Goal: Register for event/course

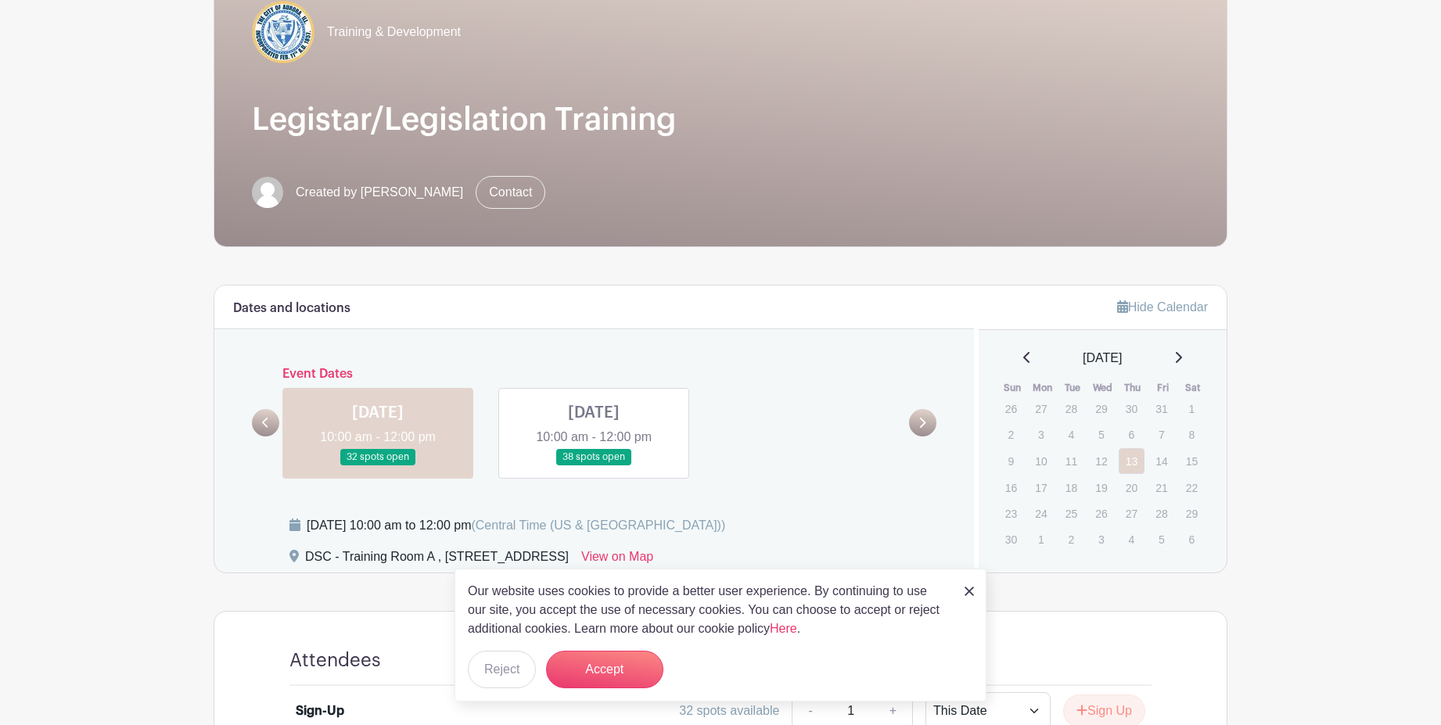
scroll to position [164, 0]
click at [969, 593] on img at bounding box center [969, 591] width 9 height 9
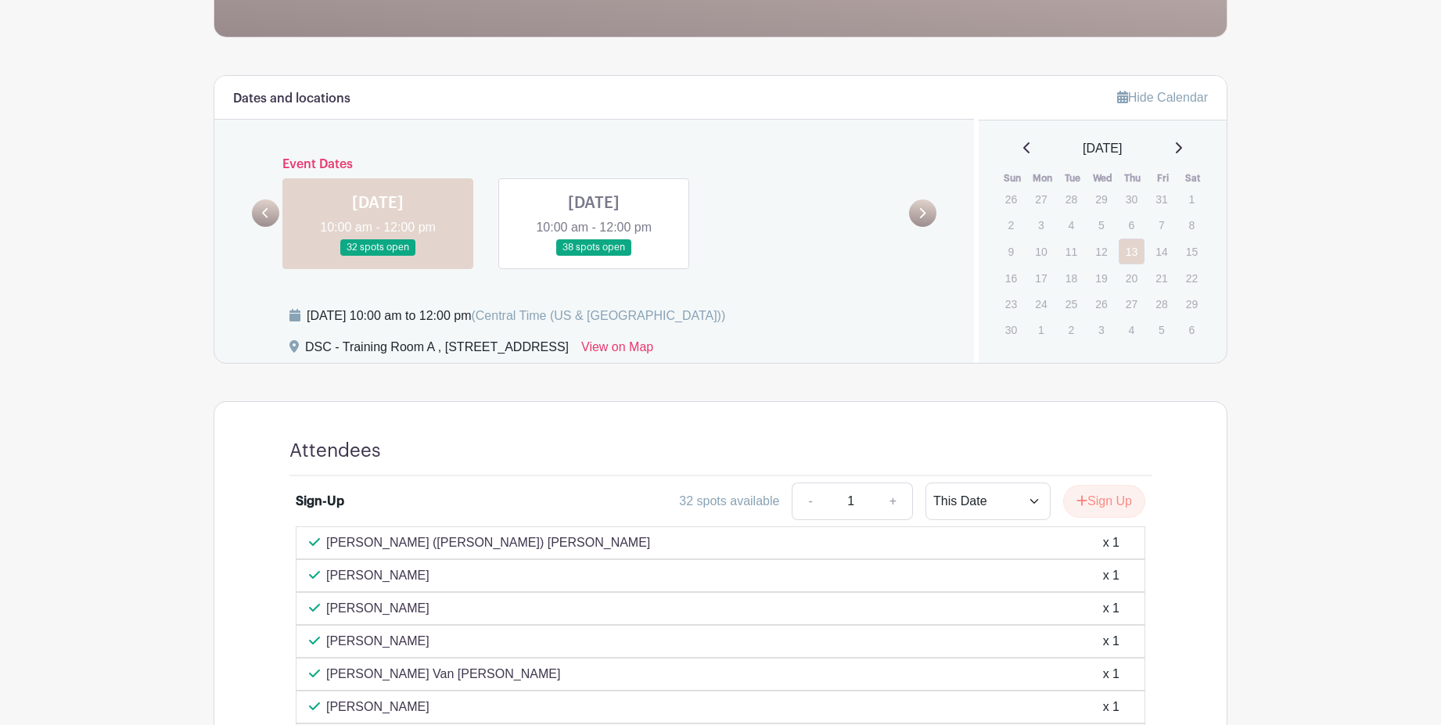
scroll to position [373, 0]
click at [1117, 502] on button "Sign Up" at bounding box center [1104, 500] width 82 height 33
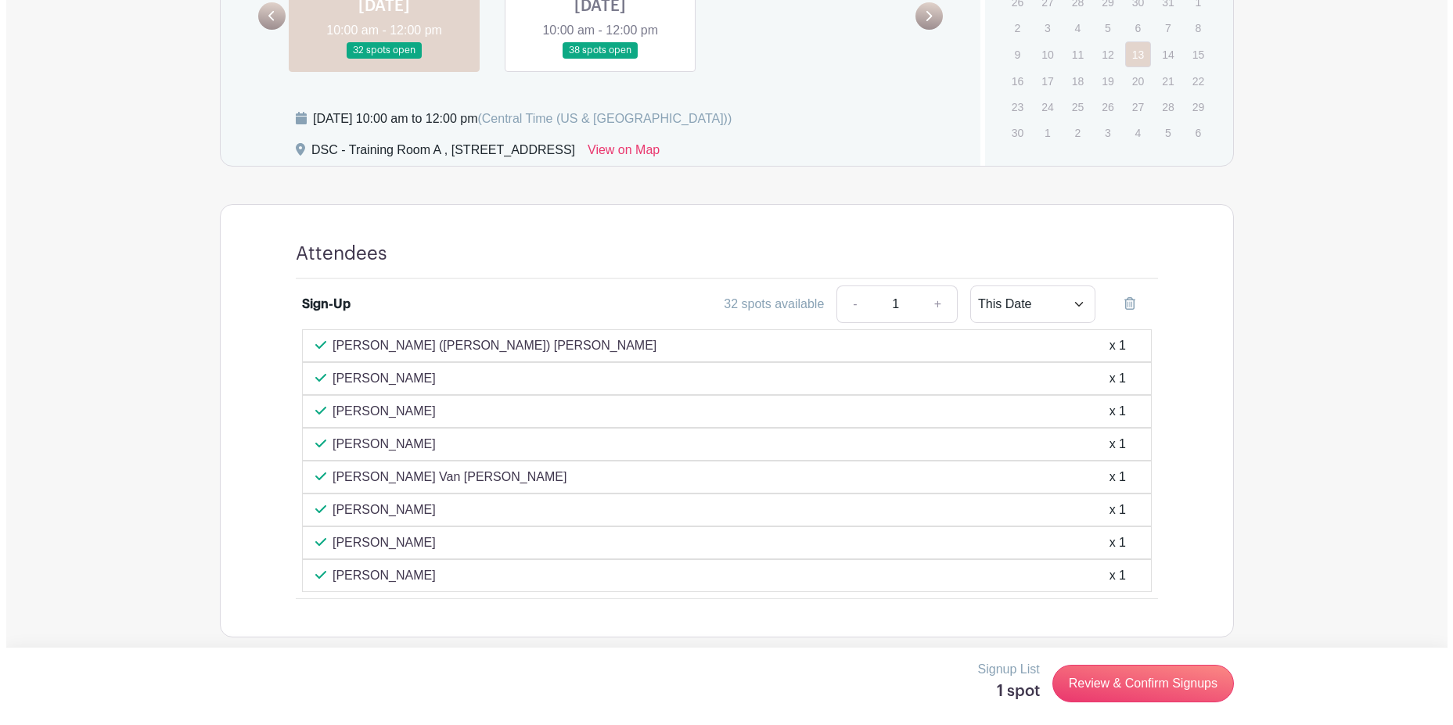
scroll to position [572, 0]
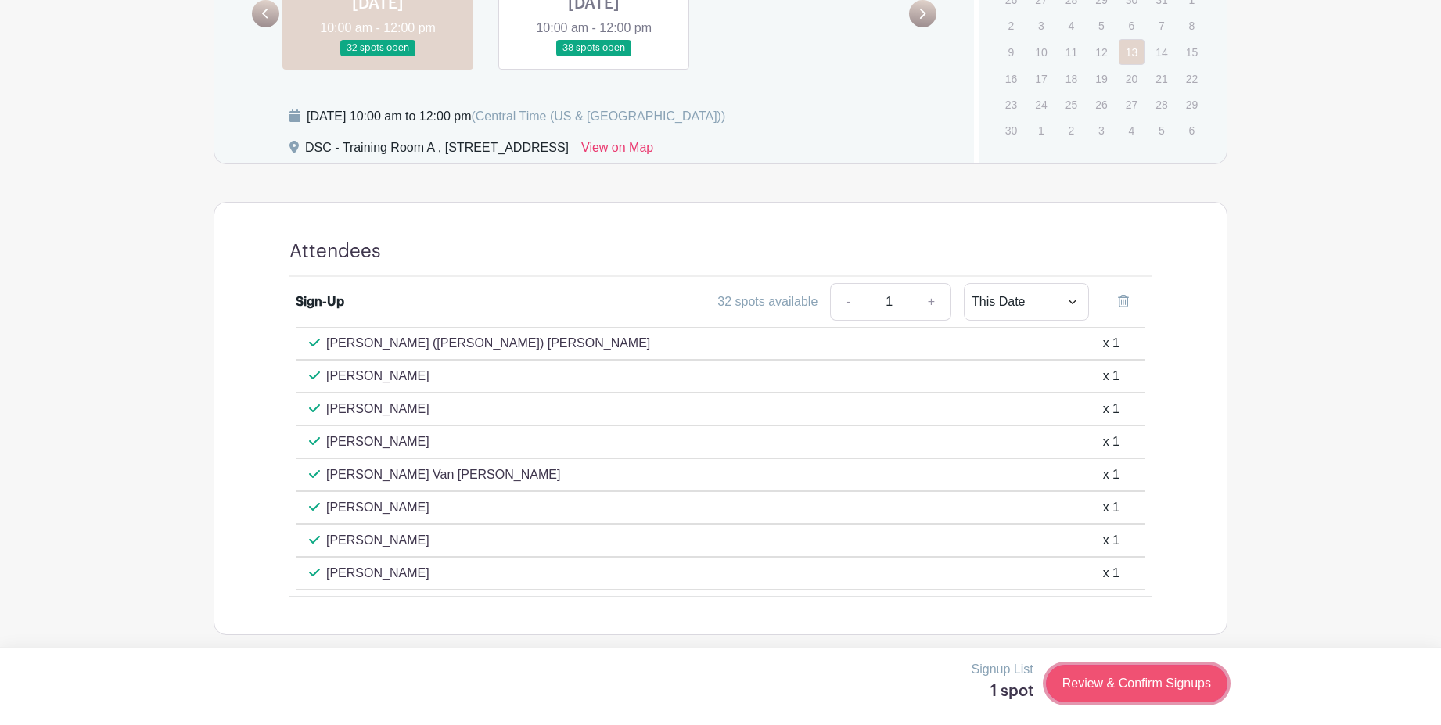
click at [1092, 701] on link "Review & Confirm Signups" at bounding box center [1137, 684] width 182 height 38
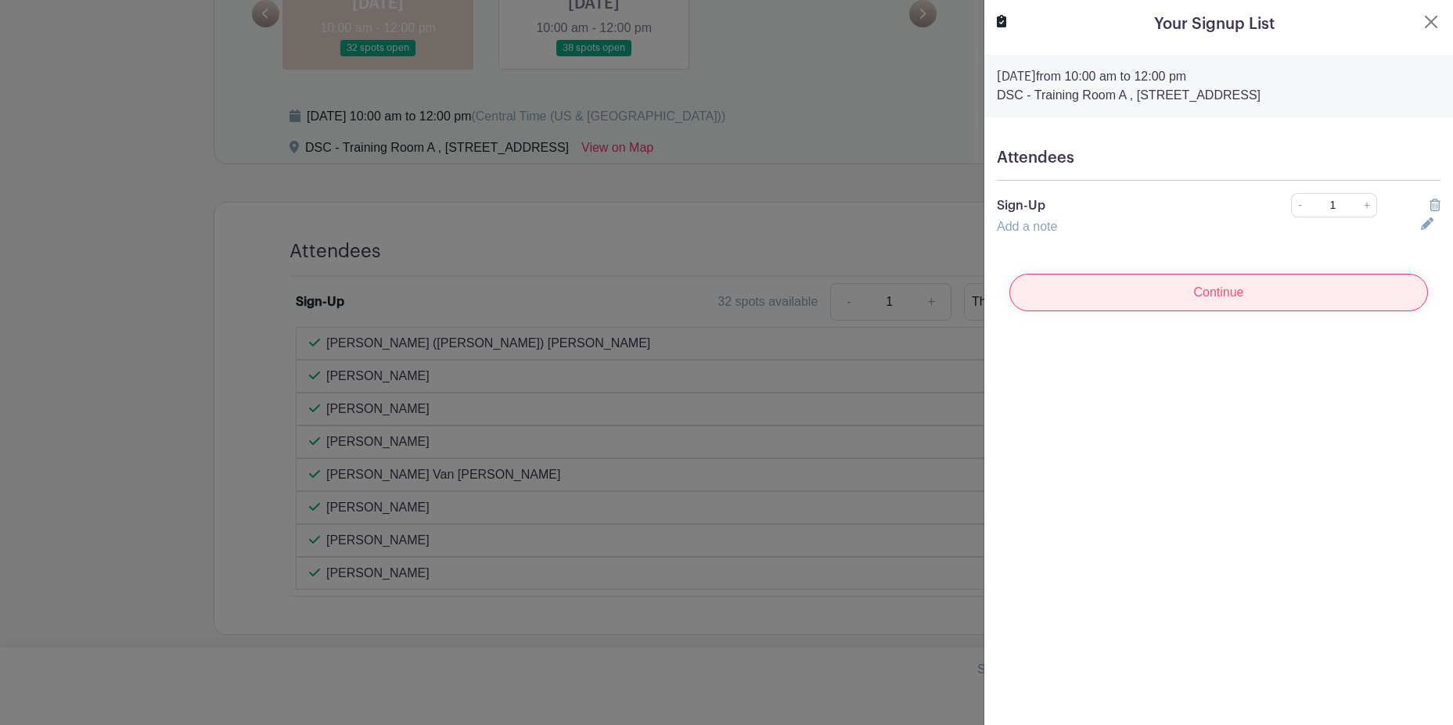
click at [1189, 298] on input "Continue" at bounding box center [1218, 293] width 419 height 38
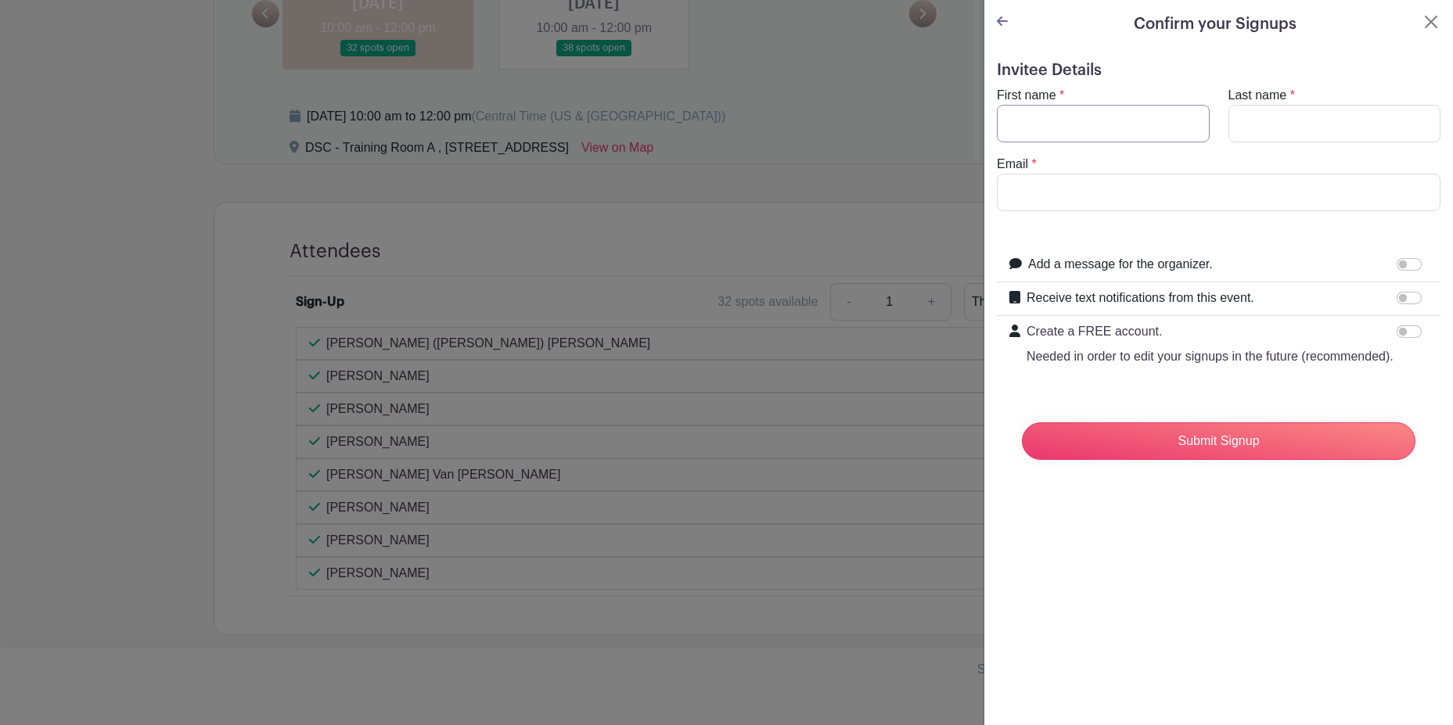
click at [1099, 123] on input "First name" at bounding box center [1103, 124] width 213 height 38
type input "[PERSON_NAME]"
click at [1259, 126] on input "Last name" at bounding box center [1334, 124] width 213 height 38
type input "[PERSON_NAME]"
click at [1203, 179] on input "Email" at bounding box center [1219, 193] width 444 height 38
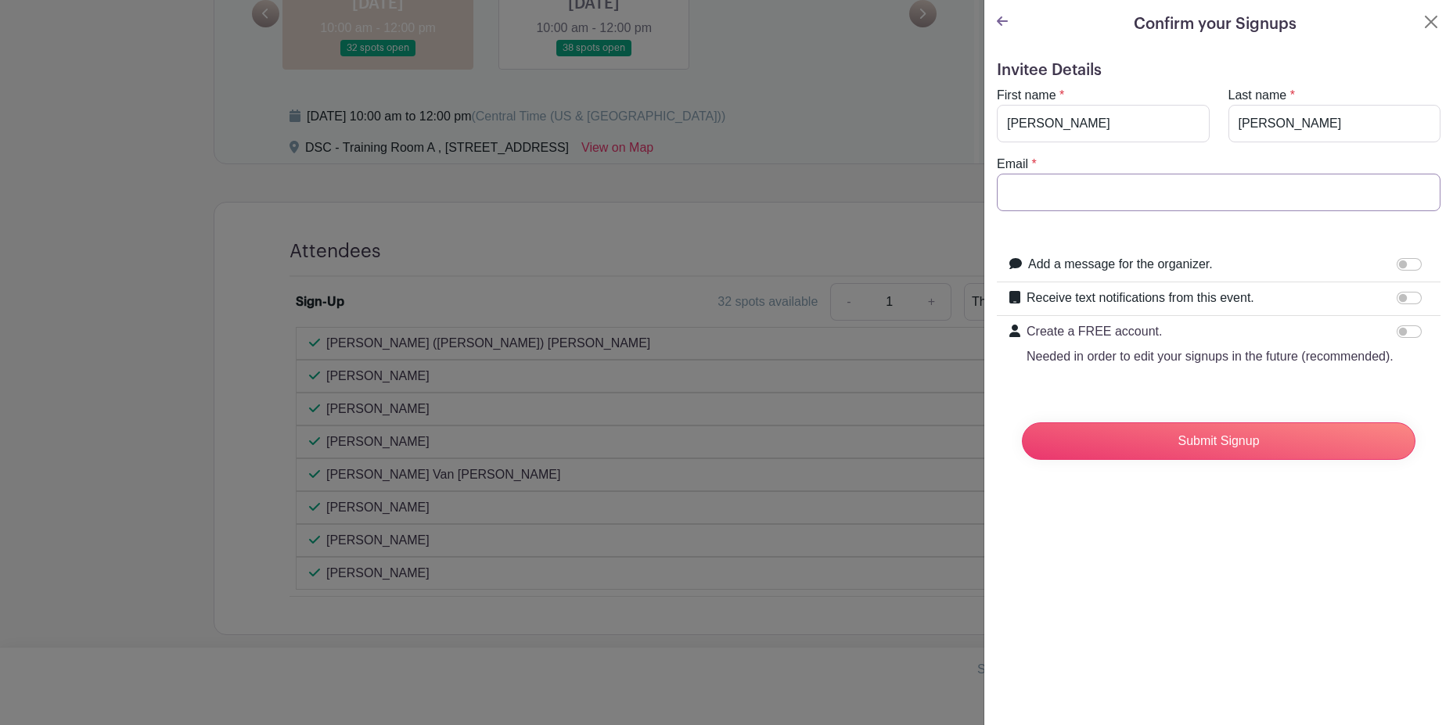
type input "[EMAIL_ADDRESS][DOMAIN_NAME]"
click at [1401, 298] on input "Receive text notifications from this event." at bounding box center [1409, 298] width 25 height 13
checkbox input "true"
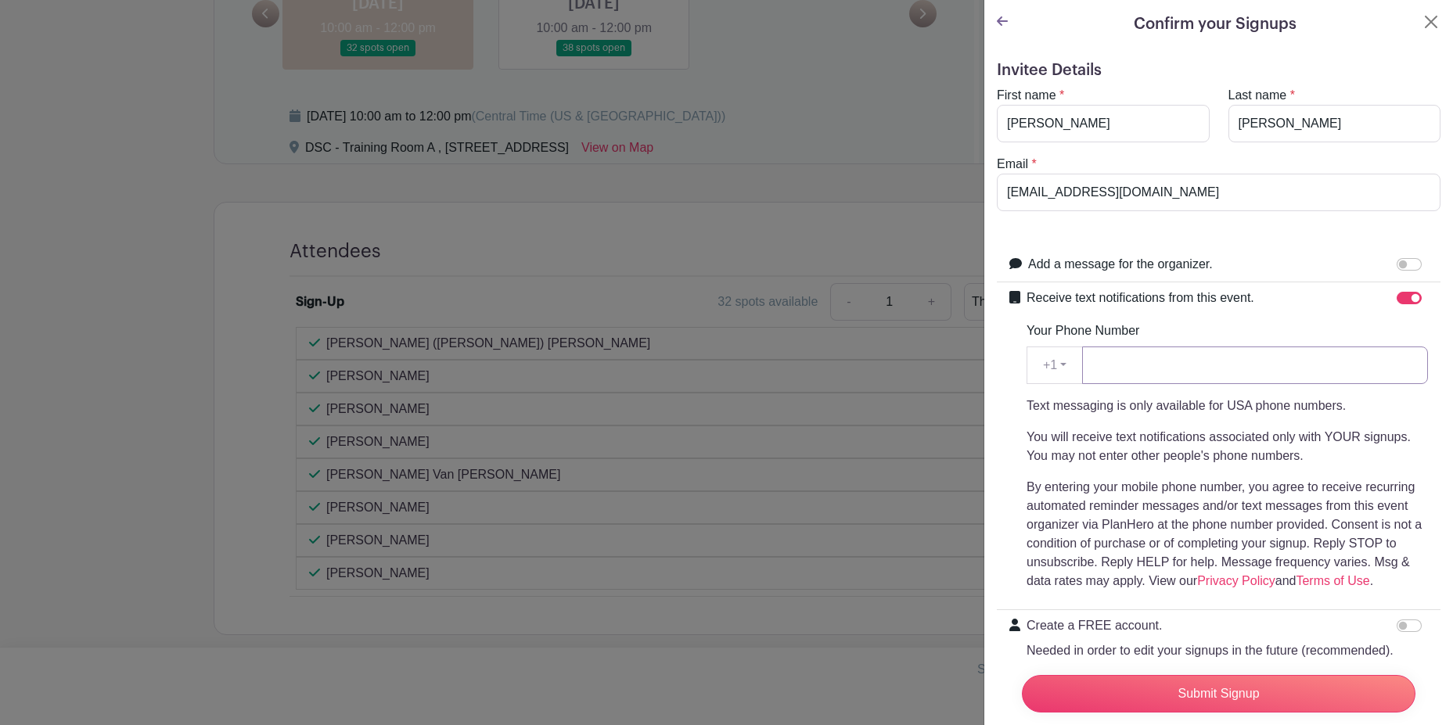
click at [1335, 361] on input "Your Phone Number" at bounding box center [1255, 366] width 346 height 38
type input "3314528533"
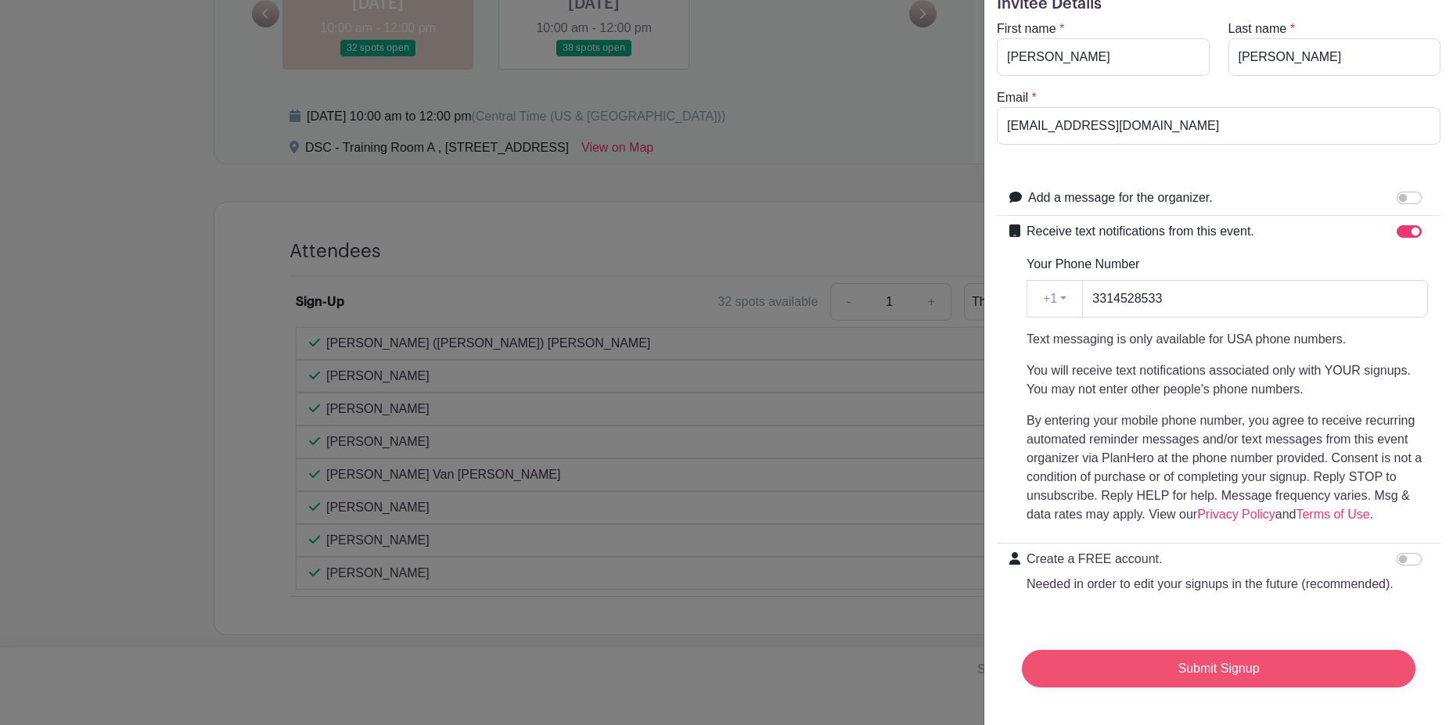
click at [1264, 663] on input "Submit Signup" at bounding box center [1219, 669] width 394 height 38
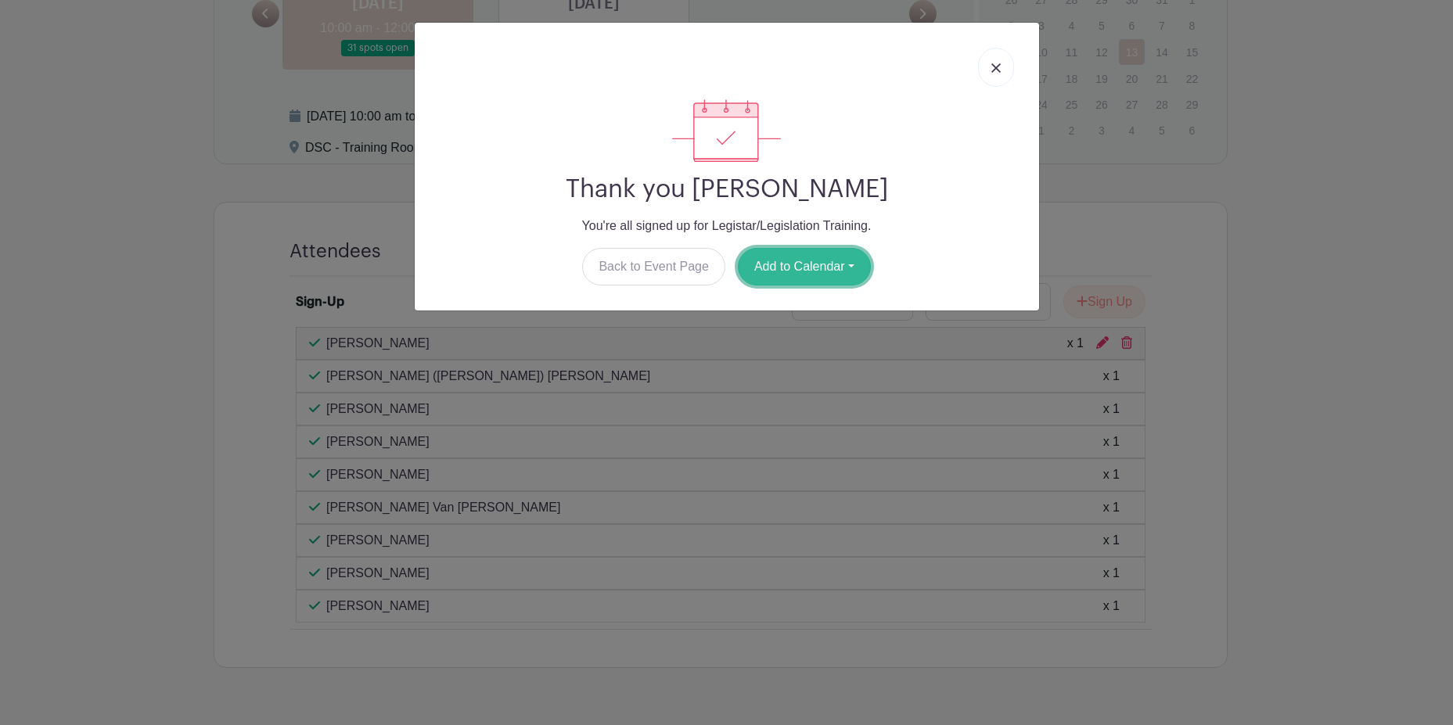
click at [818, 272] on button "Add to Calendar" at bounding box center [804, 267] width 133 height 38
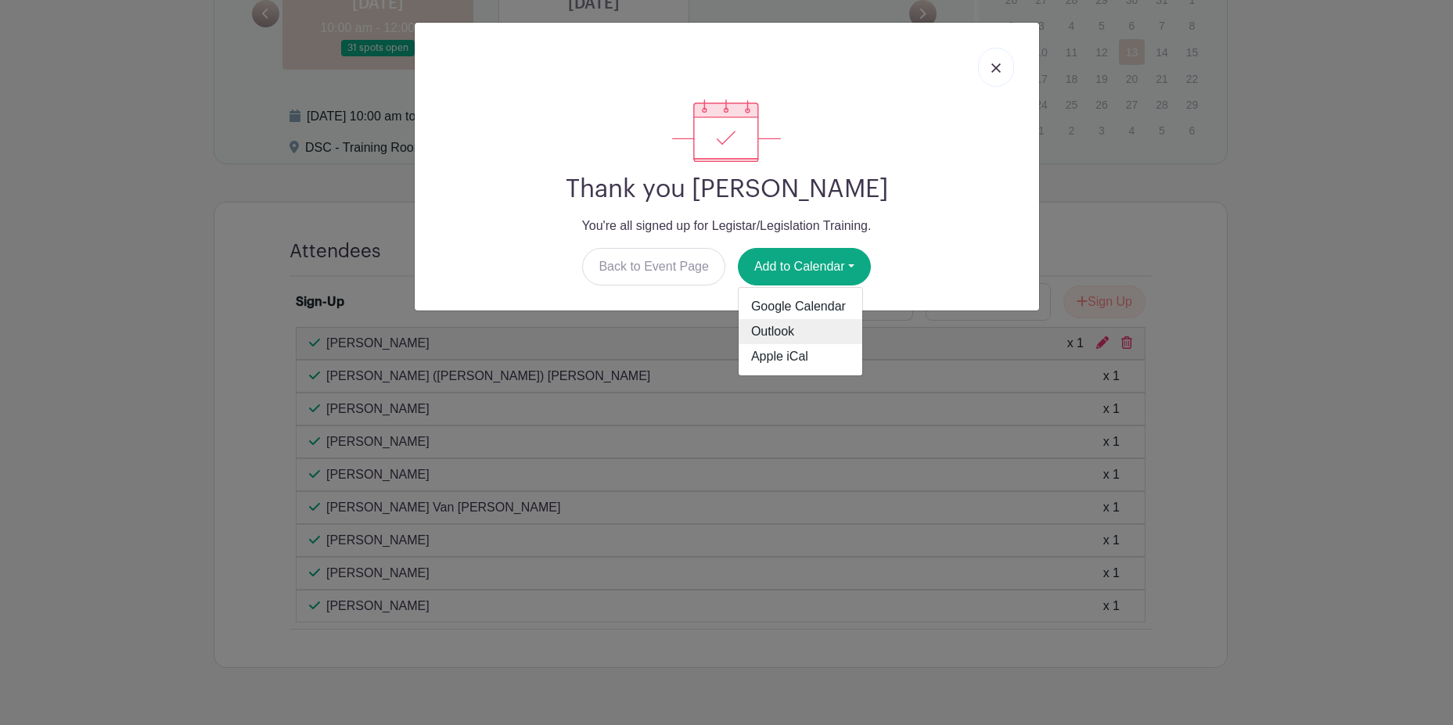
click at [786, 330] on link "Outlook" at bounding box center [801, 331] width 124 height 25
